Goal: Navigation & Orientation: Understand site structure

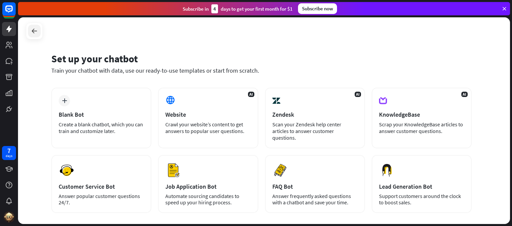
click at [35, 27] on icon at bounding box center [34, 31] width 8 height 8
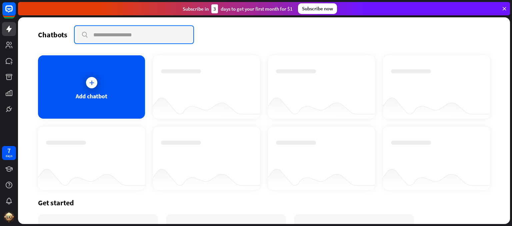
click at [132, 34] on input "text" at bounding box center [134, 34] width 119 height 17
click at [133, 29] on input "text" at bounding box center [134, 34] width 119 height 17
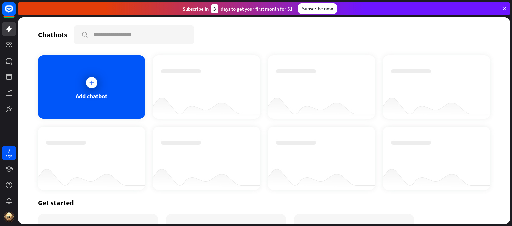
click at [48, 37] on div "Chatbots" at bounding box center [52, 34] width 29 height 9
click at [215, 28] on div "Chatbots search" at bounding box center [264, 34] width 452 height 19
click at [89, 82] on icon at bounding box center [91, 82] width 7 height 7
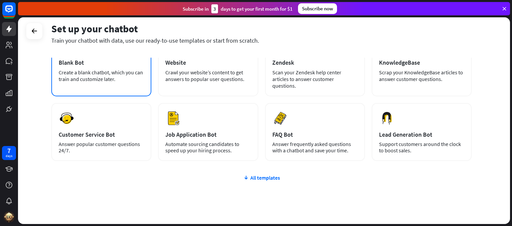
scroll to position [62, 0]
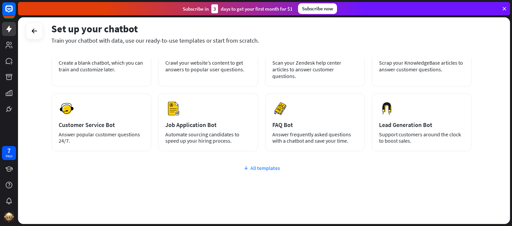
click at [255, 165] on div "All templates" at bounding box center [261, 168] width 420 height 7
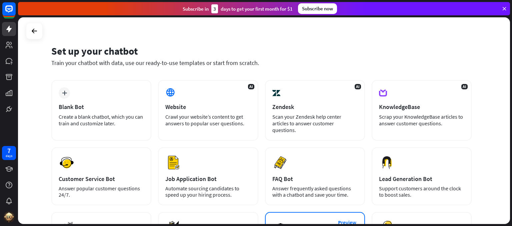
scroll to position [0, 0]
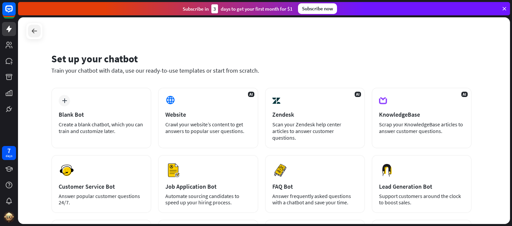
click at [31, 27] on icon at bounding box center [34, 31] width 8 height 8
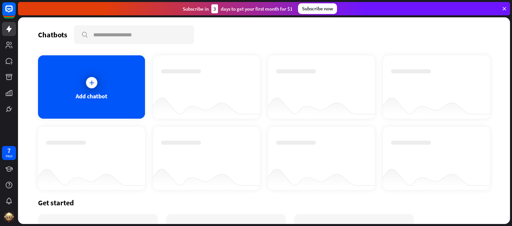
click at [192, 81] on div at bounding box center [206, 80] width 91 height 23
click at [5, 31] on icon at bounding box center [9, 29] width 8 height 8
click at [13, 47] on icon at bounding box center [9, 45] width 8 height 8
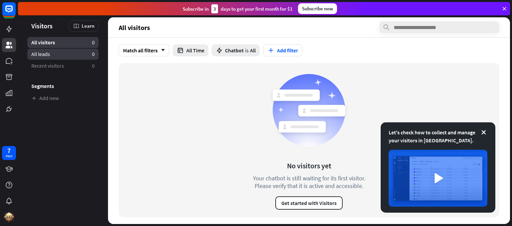
click at [47, 49] on link "All leads 0" at bounding box center [62, 54] width 71 height 11
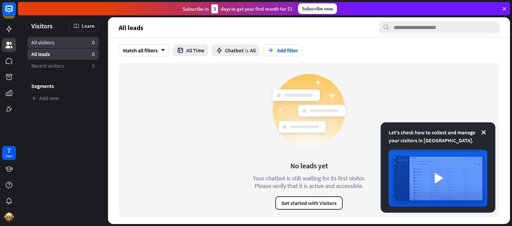
click at [48, 40] on span "All visitors" at bounding box center [42, 42] width 23 height 7
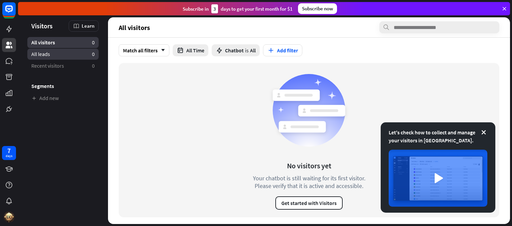
click at [44, 50] on link "All leads 0" at bounding box center [62, 54] width 71 height 11
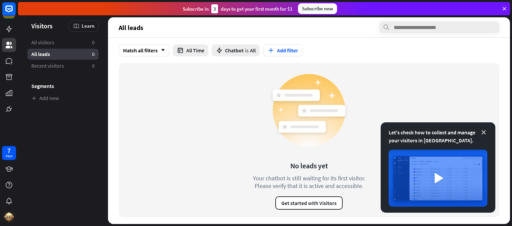
click at [485, 131] on icon at bounding box center [483, 132] width 7 height 7
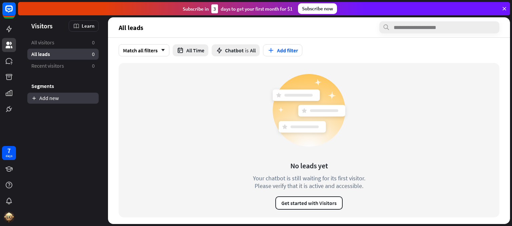
click at [51, 98] on link "Add new" at bounding box center [62, 98] width 71 height 11
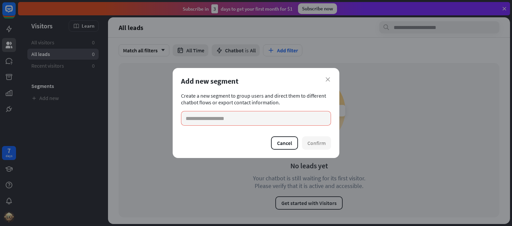
click at [331, 77] on div "close Add new segment Create a new segment to group users and direct them to di…" at bounding box center [256, 113] width 167 height 90
click at [328, 79] on icon "close" at bounding box center [327, 79] width 4 height 4
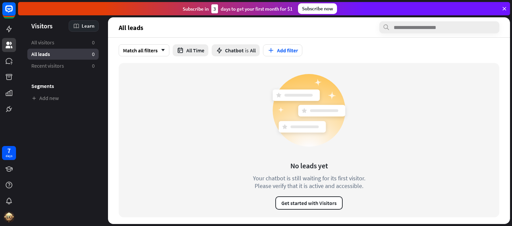
click at [83, 22] on div "Learn" at bounding box center [84, 25] width 30 height 11
click at [47, 24] on span "Visitors" at bounding box center [41, 26] width 21 height 8
click at [32, 35] on aside "Visitors Learn All visitors 0 All leads 0 Recent visitors 0 Segments Add new" at bounding box center [63, 120] width 90 height 206
click at [2, 29] on link at bounding box center [9, 29] width 14 height 14
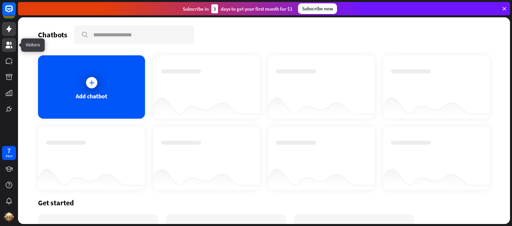
click at [8, 48] on icon at bounding box center [9, 45] width 7 height 7
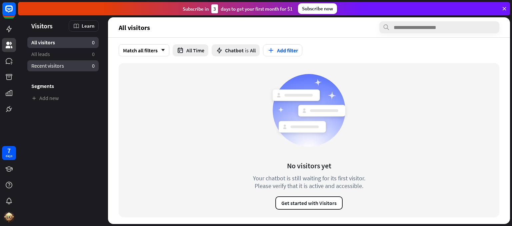
click at [60, 64] on span "Recent visitors" at bounding box center [47, 65] width 33 height 7
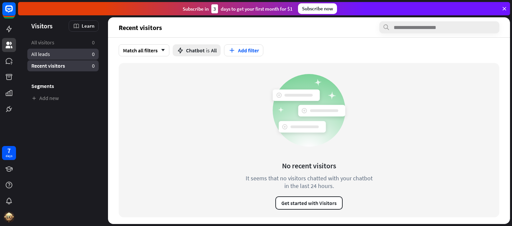
click at [57, 52] on link "All leads 0" at bounding box center [62, 54] width 71 height 11
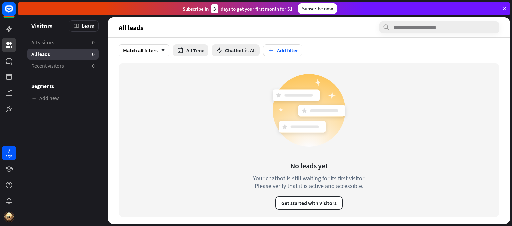
click at [36, 26] on span "Visitors" at bounding box center [41, 26] width 21 height 8
click at [54, 46] on link "All visitors 0" at bounding box center [62, 42] width 71 height 11
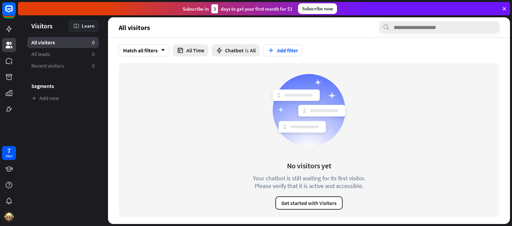
click at [80, 23] on div "Learn" at bounding box center [84, 25] width 30 height 11
click at [481, 112] on div "No visitors yet Your chatbot is still waiting for its first visitor. Please ver…" at bounding box center [309, 140] width 380 height 154
click at [33, 26] on span "Visitors" at bounding box center [41, 26] width 21 height 8
click at [13, 29] on link at bounding box center [9, 29] width 14 height 14
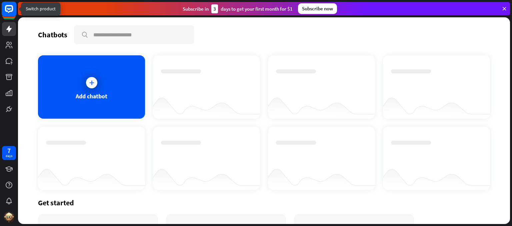
click at [8, 15] on rect at bounding box center [9, 9] width 15 height 15
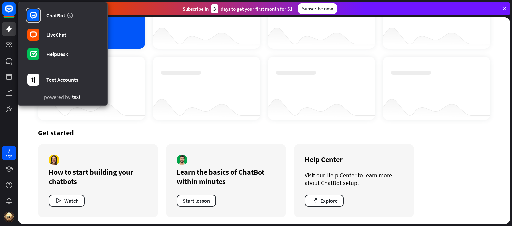
scroll to position [71, 0]
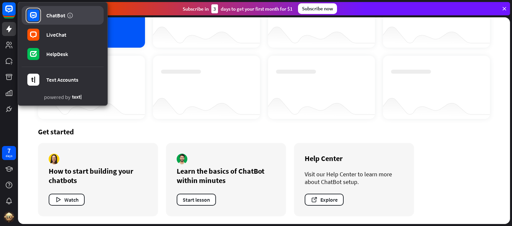
click at [41, 17] on link "ChatBot" at bounding box center [63, 15] width 82 height 19
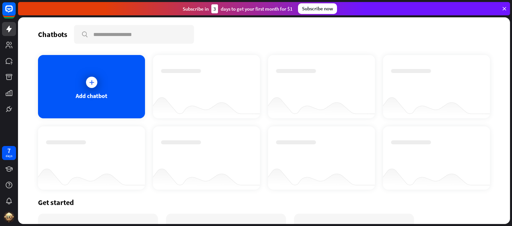
scroll to position [0, 0]
click at [92, 74] on div at bounding box center [91, 82] width 17 height 17
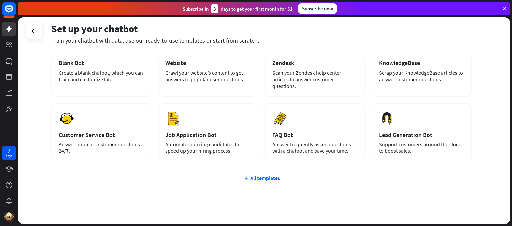
scroll to position [62, 0]
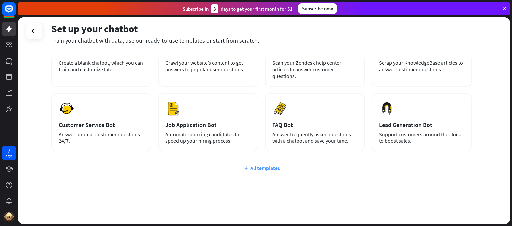
click at [264, 165] on div "All templates" at bounding box center [261, 168] width 420 height 7
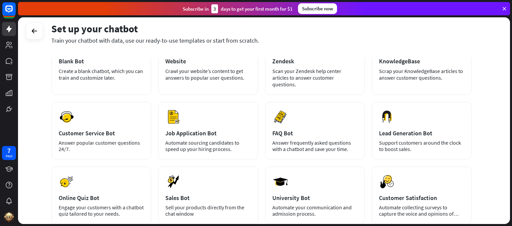
scroll to position [0, 0]
